Goal: Navigation & Orientation: Find specific page/section

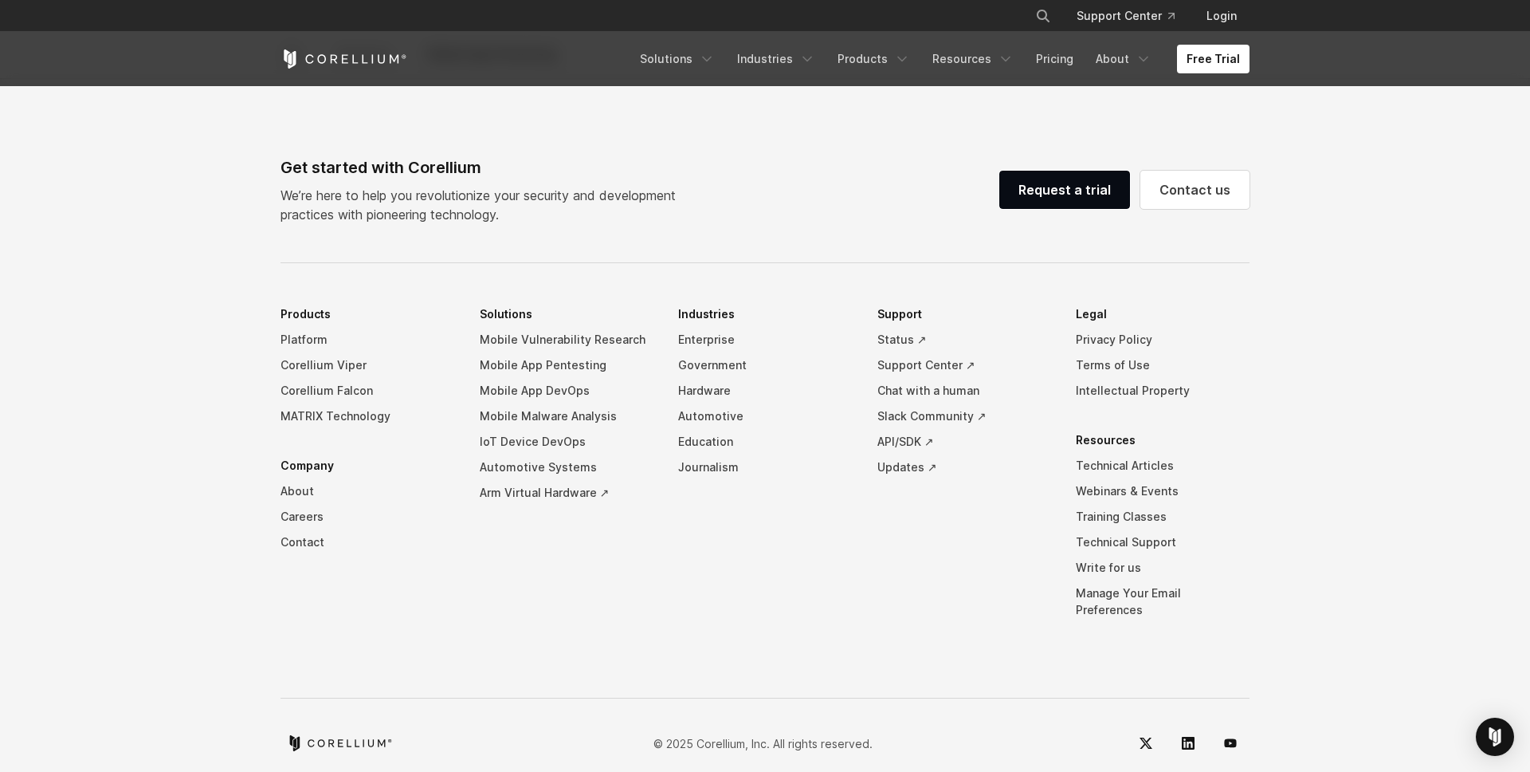
scroll to position [5037, 0]
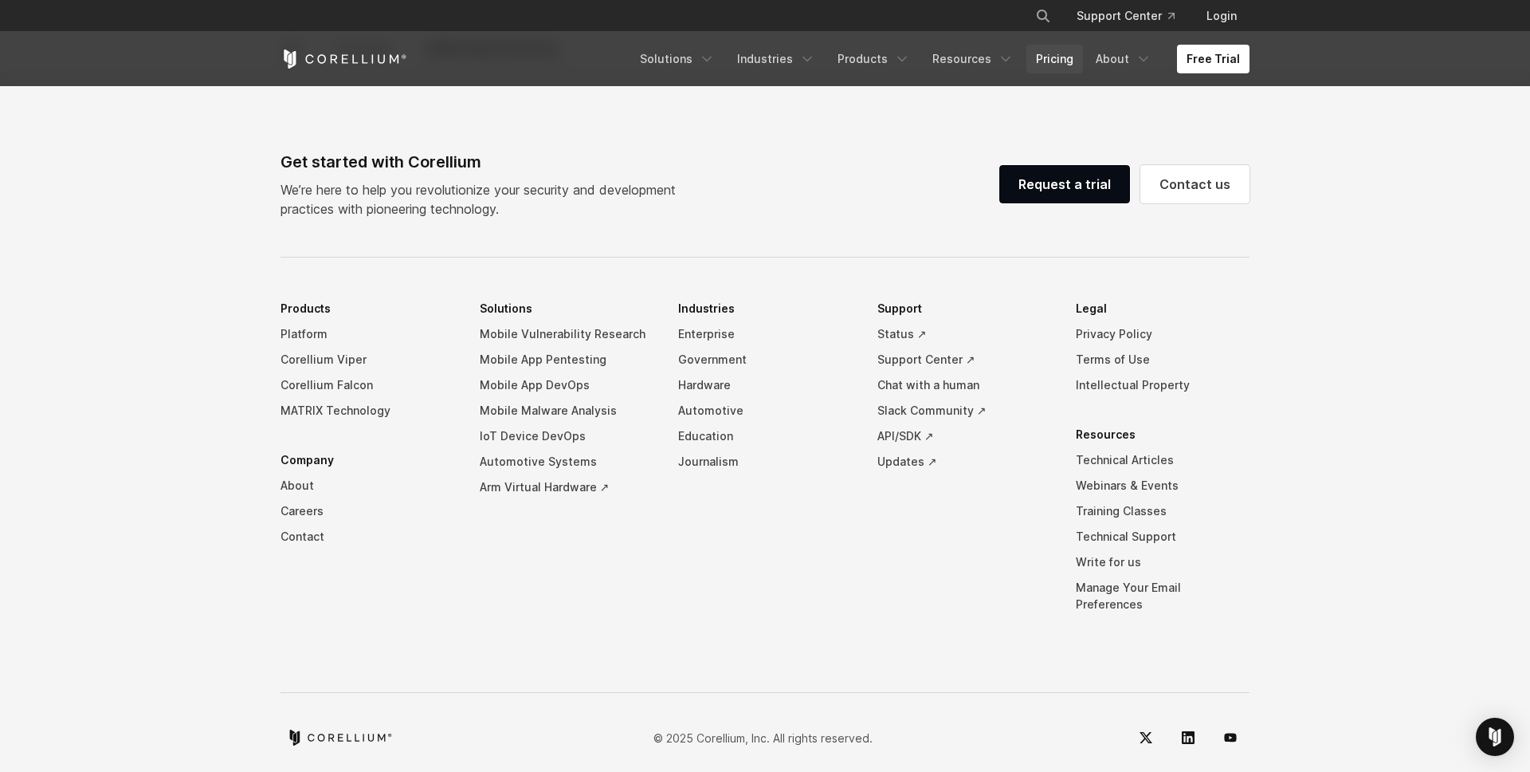
click at [1044, 59] on link "Pricing" at bounding box center [1055, 59] width 57 height 29
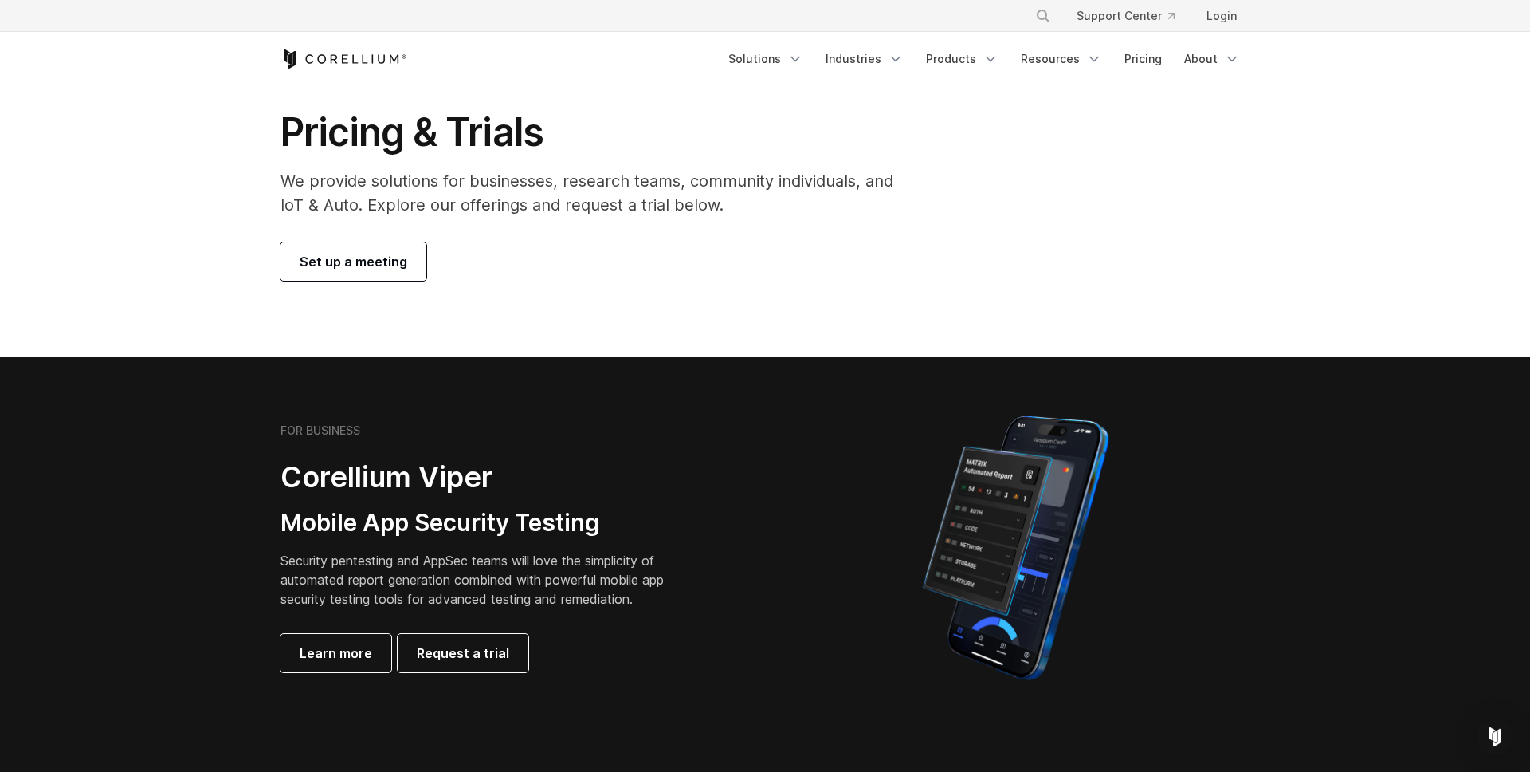
scroll to position [82, 0]
